Goal: Task Accomplishment & Management: Complete application form

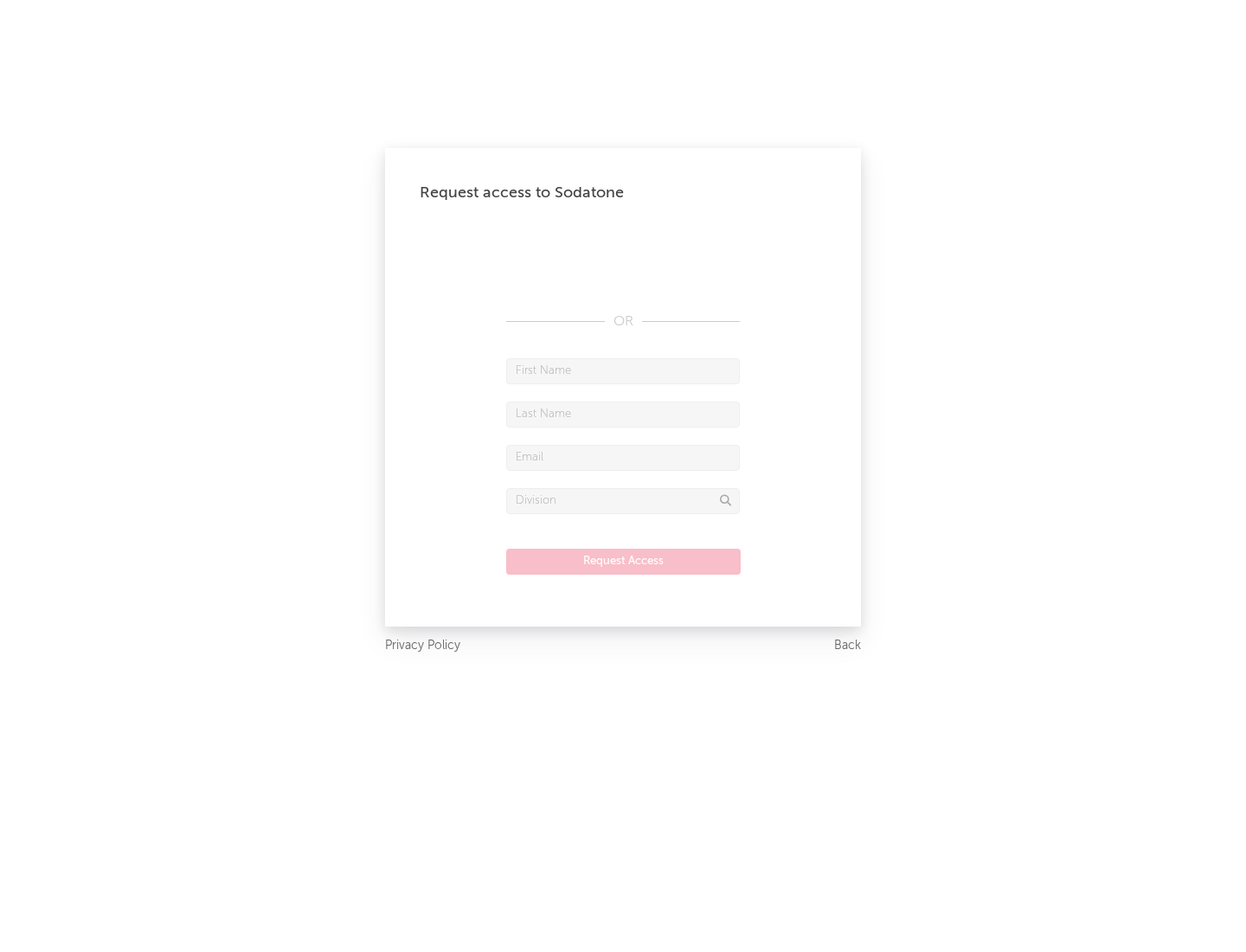
click at [623, 370] on input "text" at bounding box center [623, 371] width 234 height 26
type input "[PERSON_NAME]"
click at [623, 414] on input "text" at bounding box center [623, 414] width 234 height 26
type input "[PERSON_NAME]"
click at [623, 457] on input "text" at bounding box center [623, 457] width 234 height 26
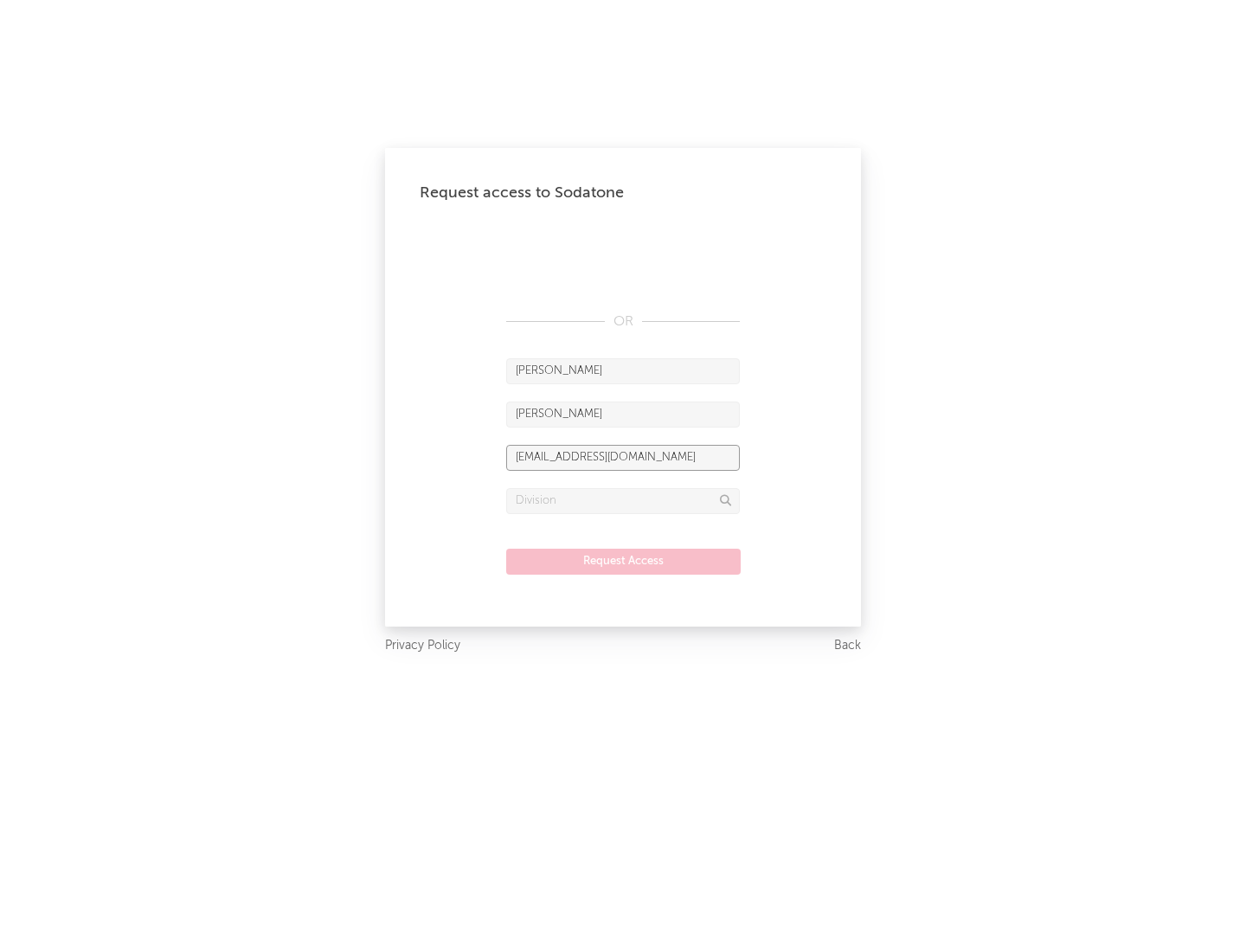
type input "[EMAIL_ADDRESS][DOMAIN_NAME]"
click at [623, 500] on input "text" at bounding box center [623, 500] width 234 height 26
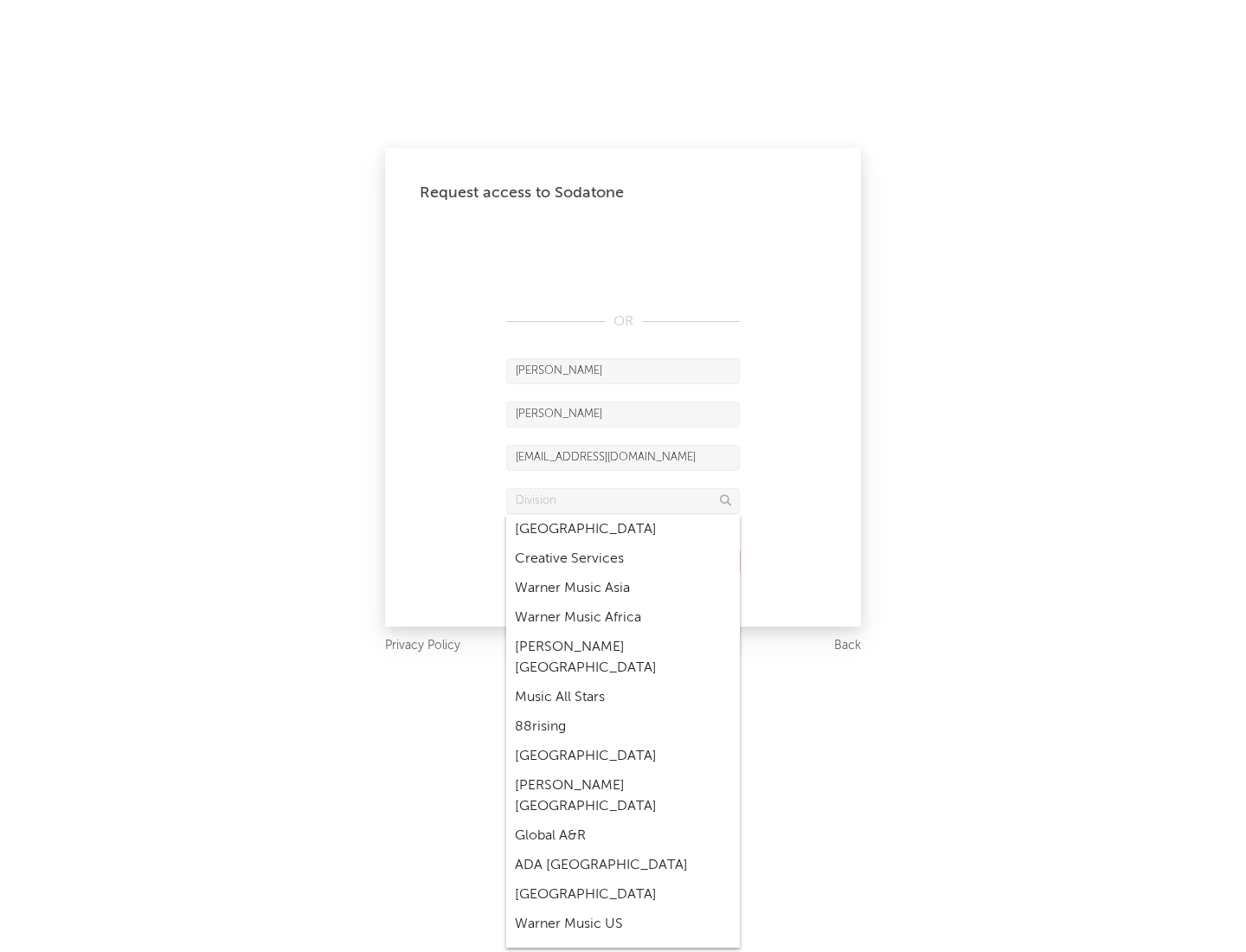
click at [623, 683] on div "Music All Stars" at bounding box center [623, 697] width 234 height 29
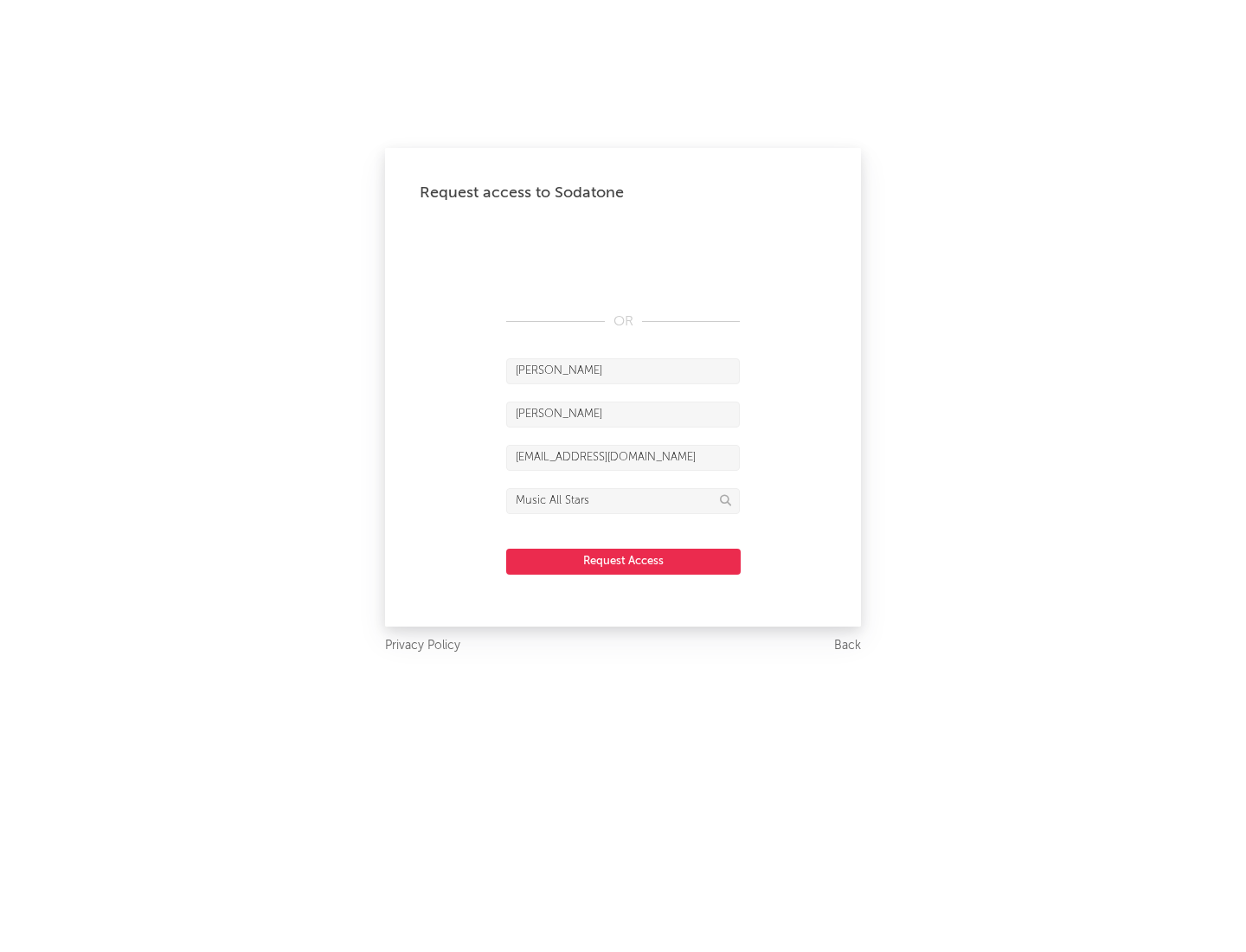
type input "Music All Stars"
click at [623, 561] on button "Request Access" at bounding box center [623, 561] width 235 height 26
